Goal: Navigation & Orientation: Find specific page/section

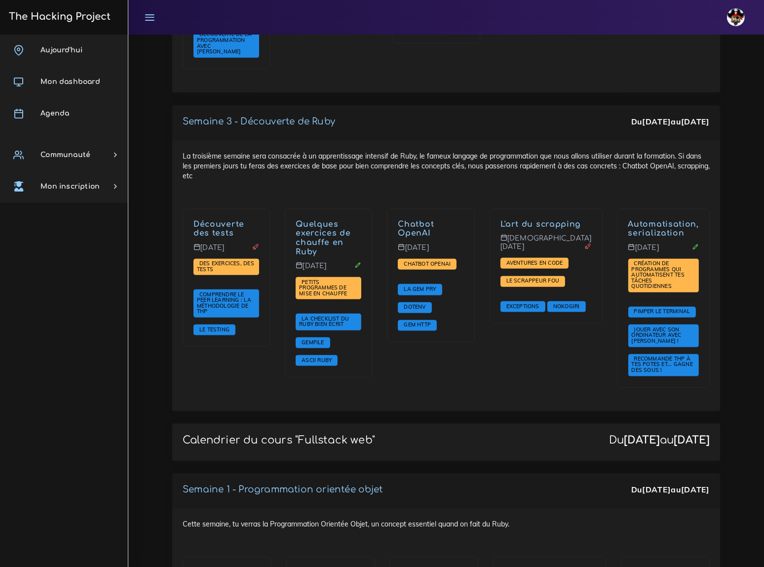
scroll to position [942, 0]
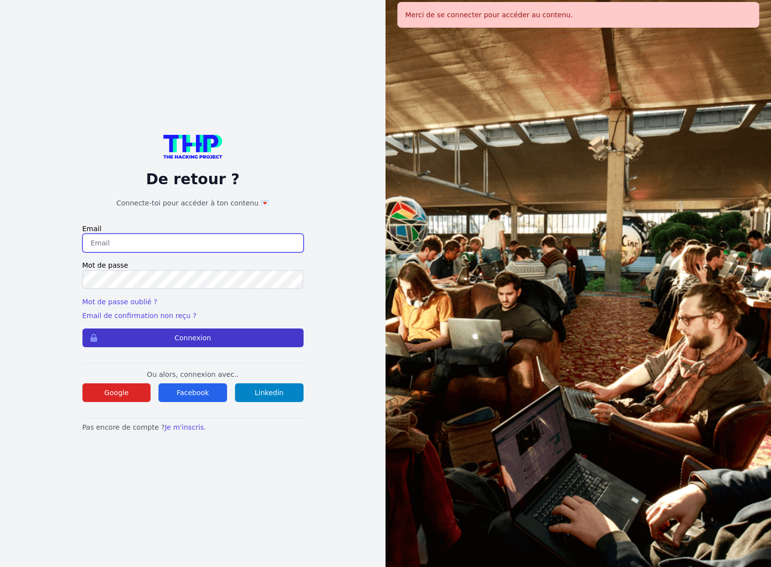
type input "chauuy@gmail.com"
click at [192, 338] on button "Connexion" at bounding box center [192, 337] width 221 height 19
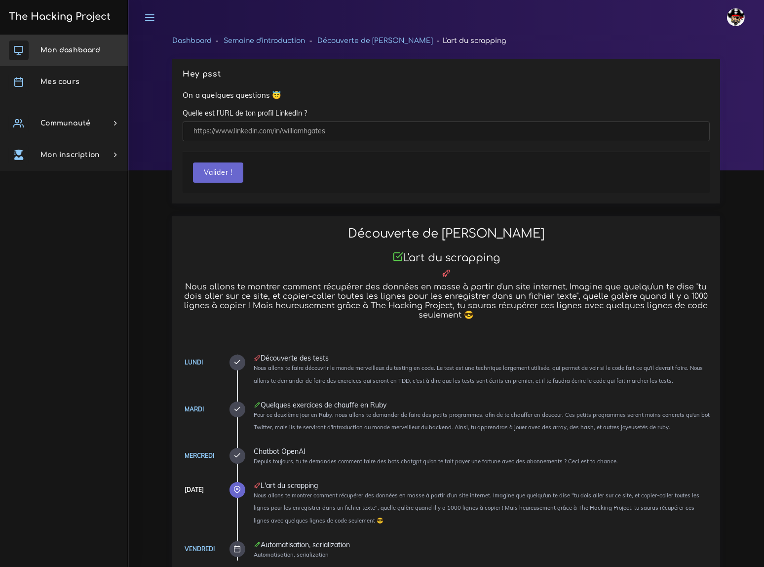
click at [59, 47] on span "Mon dashboard" at bounding box center [70, 49] width 60 height 7
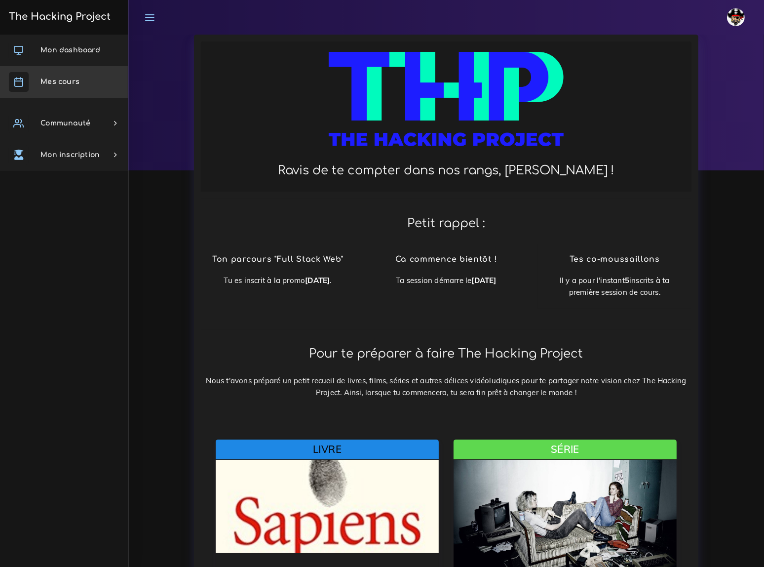
click at [67, 80] on span "Mes cours" at bounding box center [59, 81] width 39 height 7
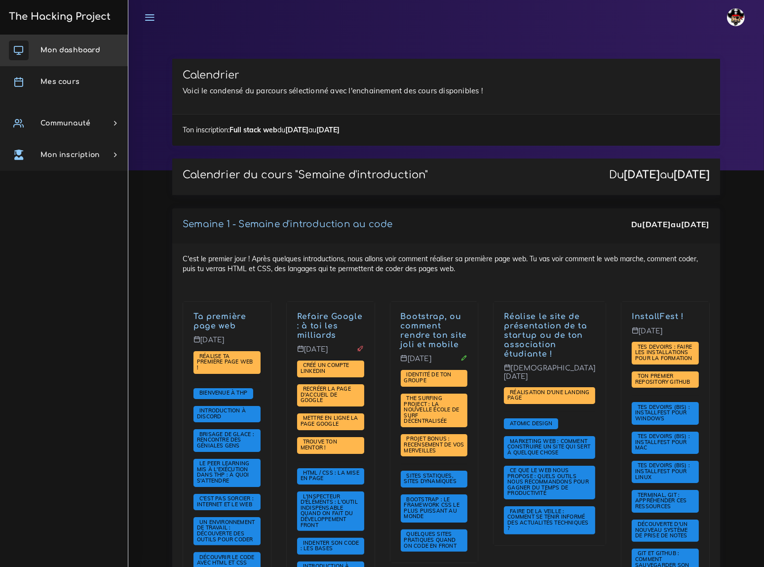
click at [80, 48] on span "Mon dashboard" at bounding box center [70, 49] width 60 height 7
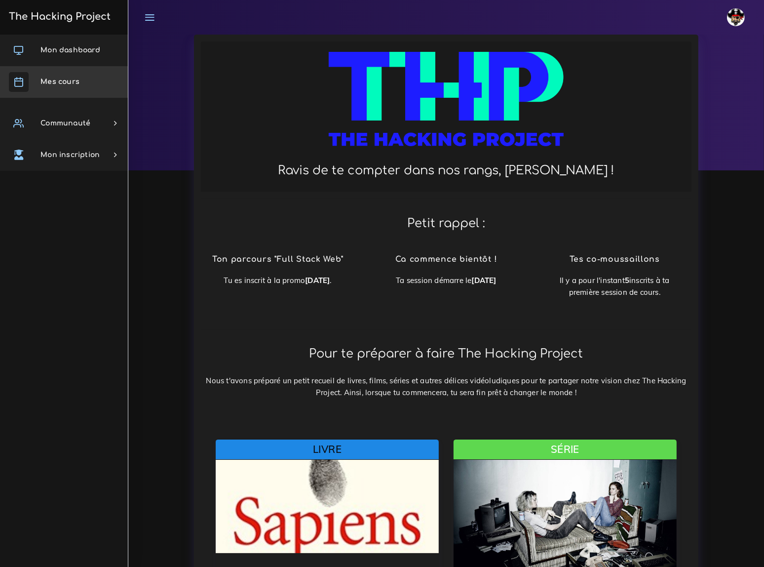
click at [68, 78] on span "Mes cours" at bounding box center [59, 81] width 39 height 7
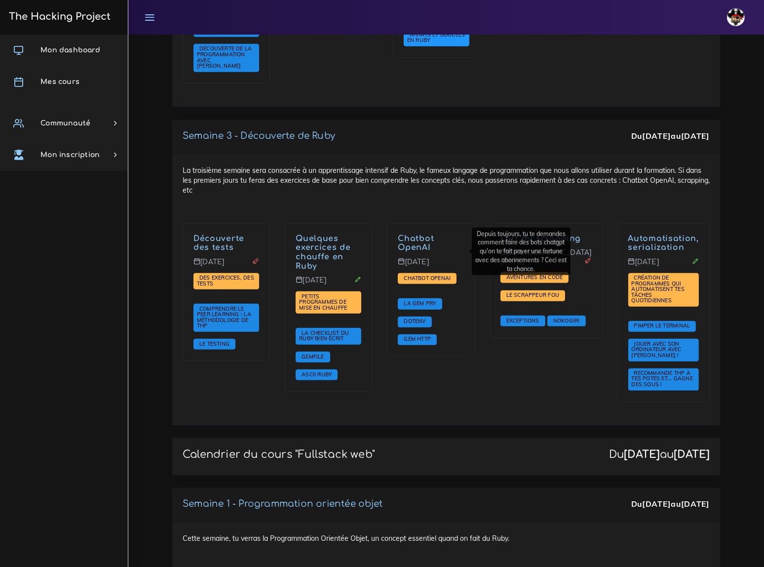
scroll to position [987, 0]
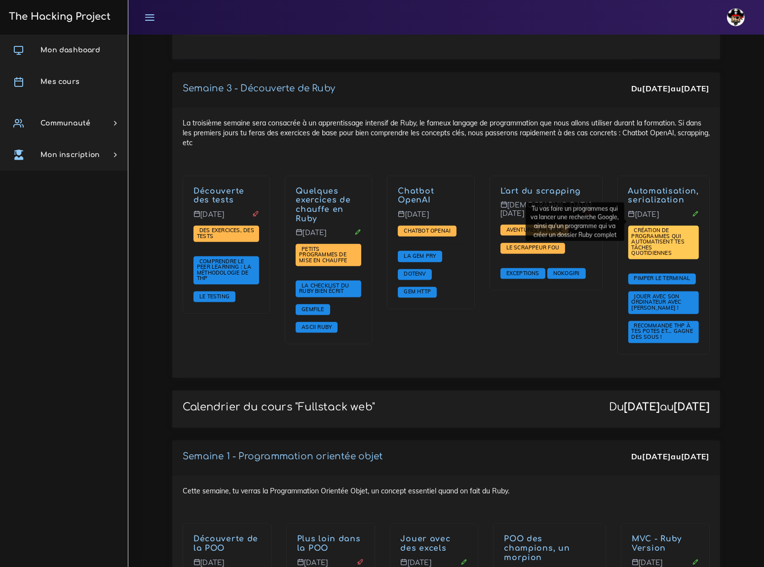
click at [665, 227] on span "Création de programmes qui automatisent tes tâches quotidiennes" at bounding box center [658, 242] width 53 height 30
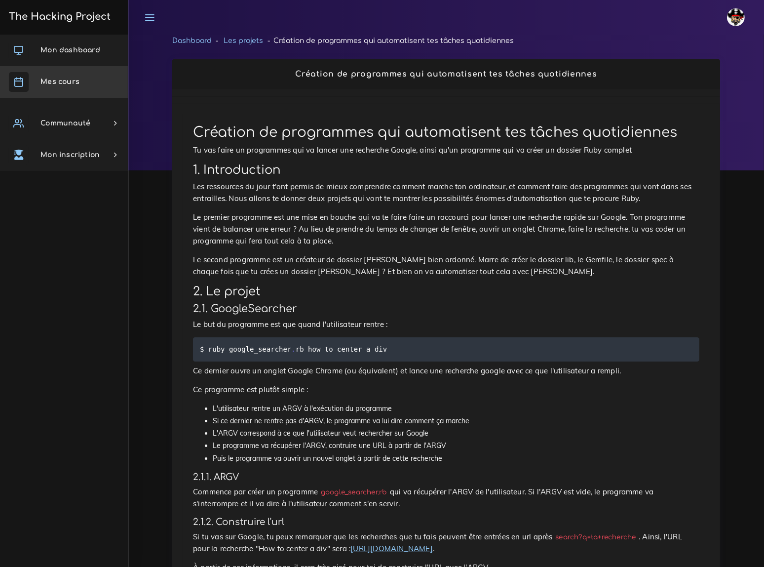
click at [64, 79] on span "Mes cours" at bounding box center [59, 81] width 39 height 7
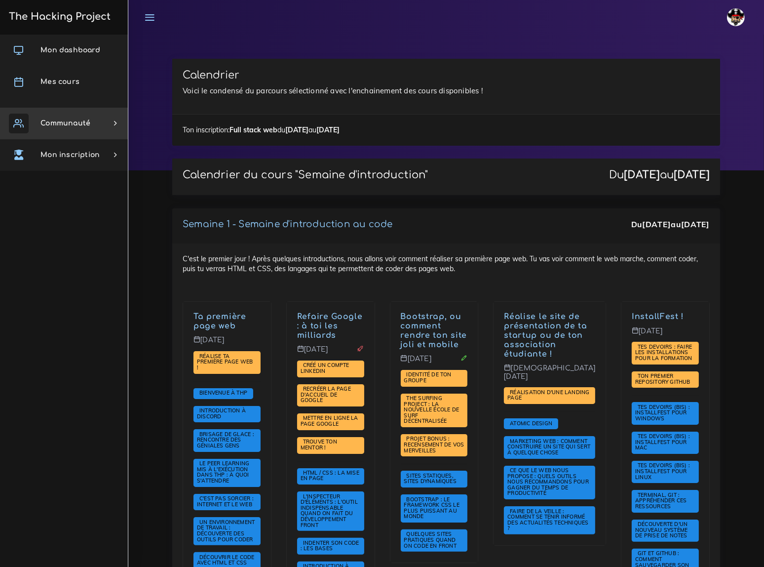
click at [72, 121] on span "Communauté" at bounding box center [65, 122] width 50 height 7
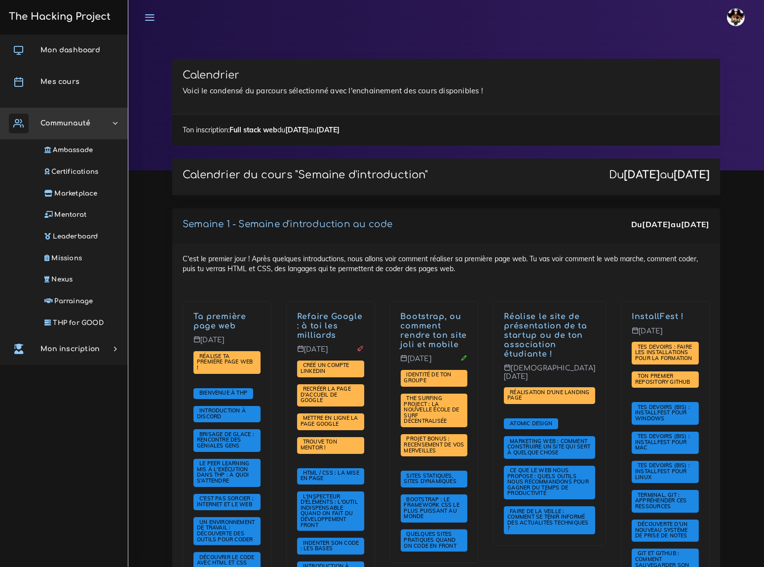
click at [72, 121] on span "Communauté" at bounding box center [65, 122] width 50 height 7
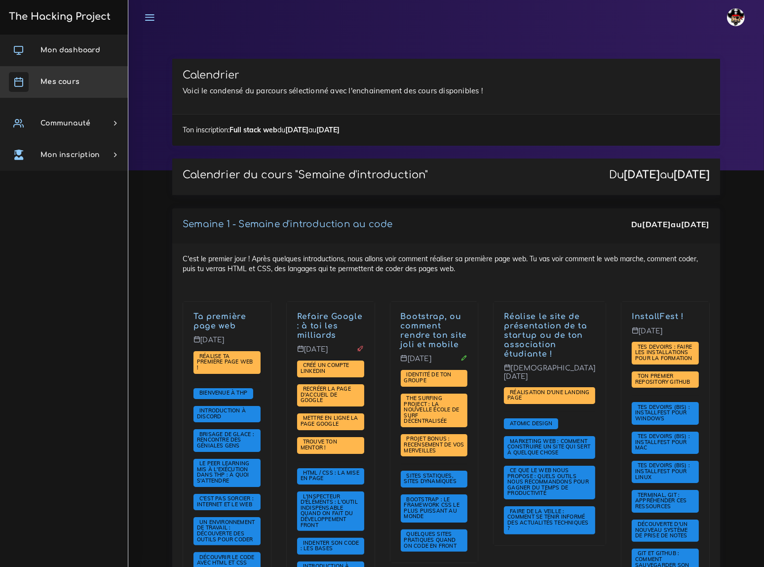
click at [66, 81] on span "Mes cours" at bounding box center [59, 81] width 39 height 7
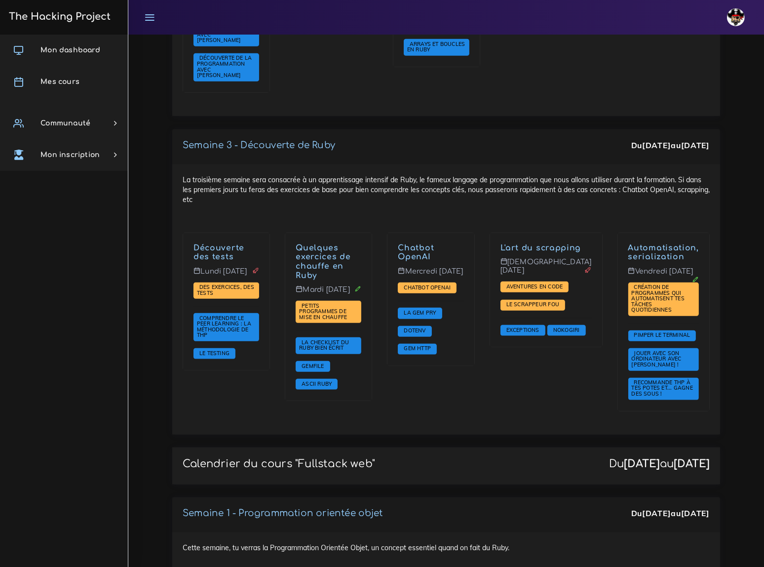
scroll to position [942, 0]
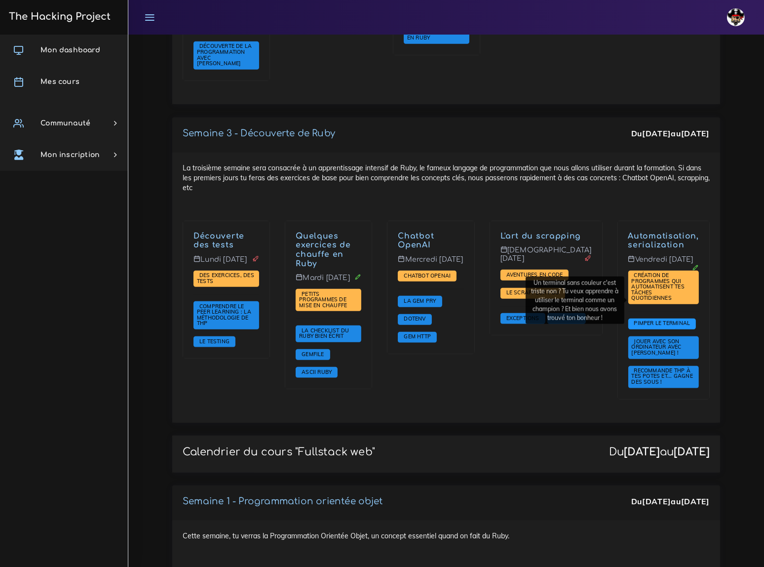
click at [668, 319] on span "Pimper le terminal" at bounding box center [662, 322] width 61 height 7
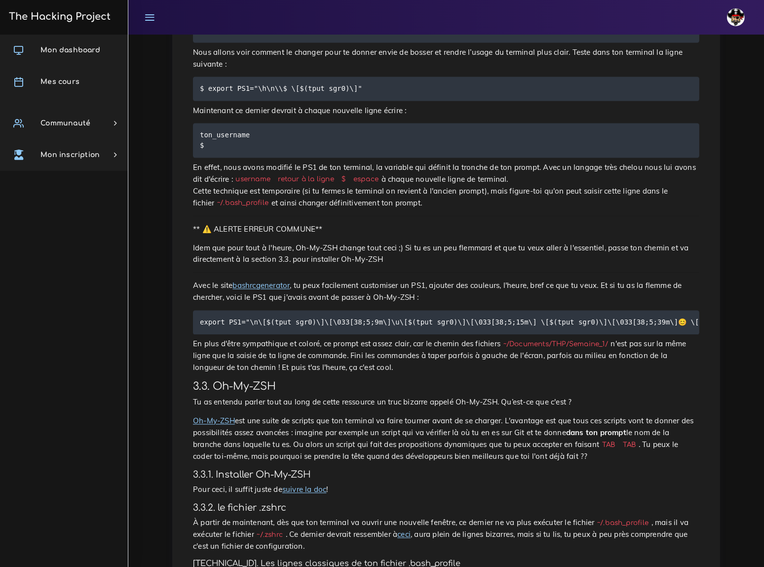
scroll to position [1967, 0]
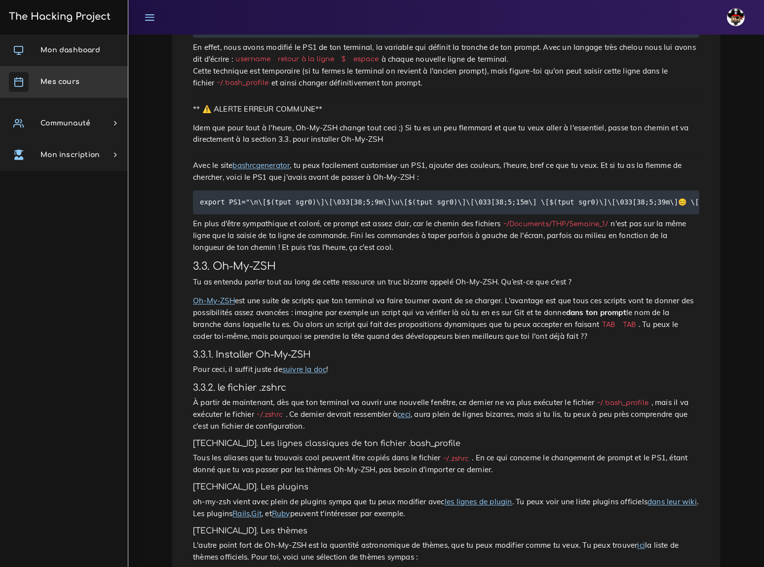
click at [61, 83] on span "Mes cours" at bounding box center [59, 81] width 39 height 7
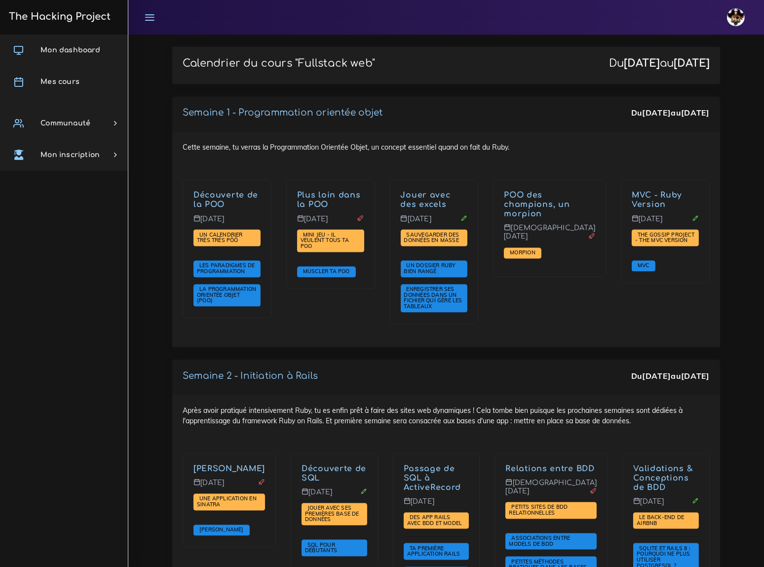
scroll to position [1346, 0]
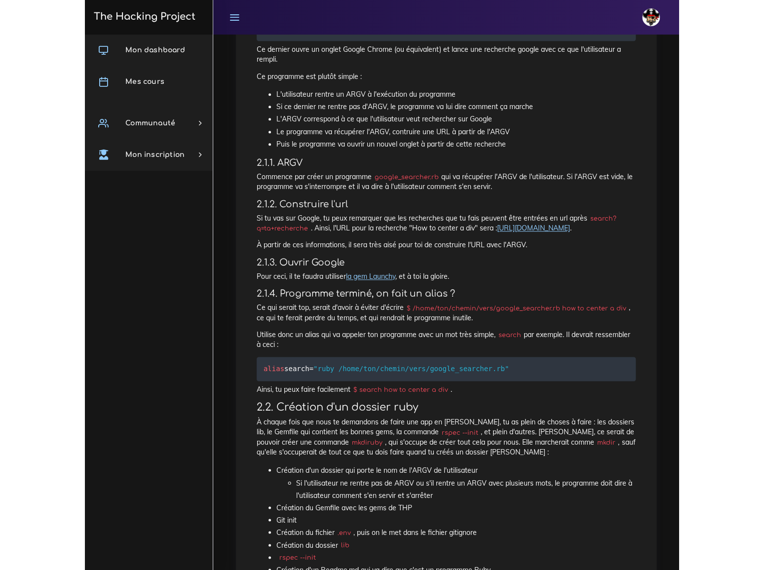
scroll to position [314, 0]
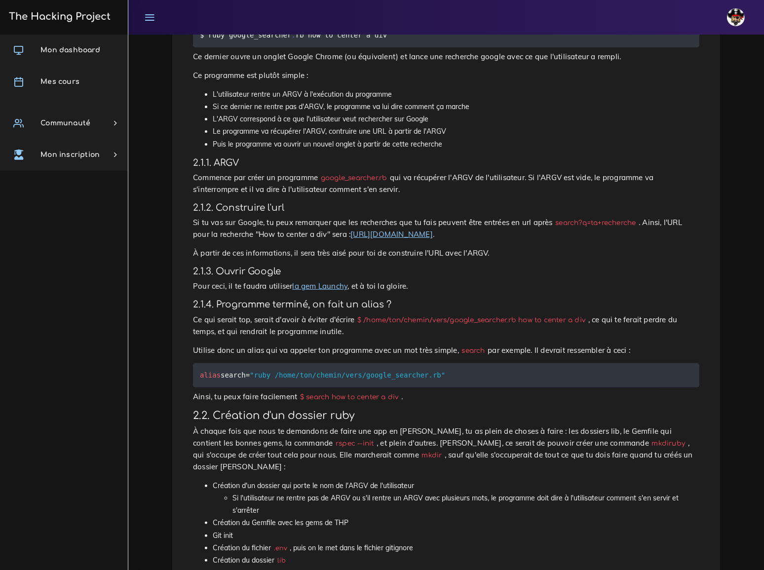
click at [136, 206] on div "Dashboard Les projets Création de programmes qui automatisent tes tâches quotid…" at bounding box center [446, 259] width 636 height 1077
